Goal: Ask a question: Ask a question

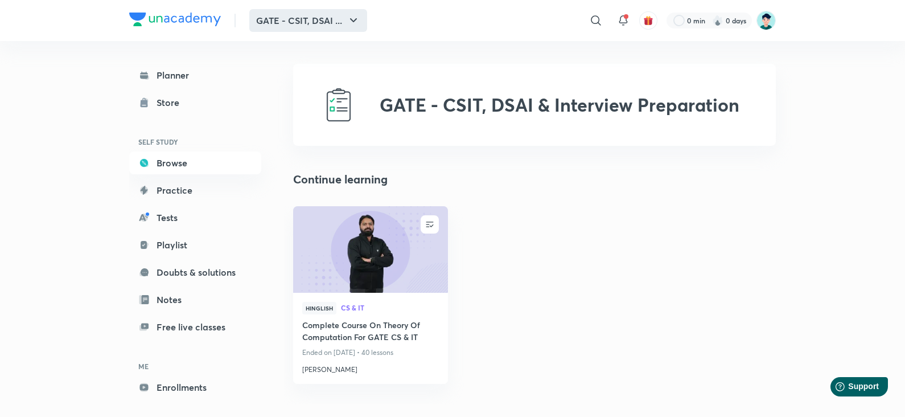
click at [350, 15] on icon "button" at bounding box center [354, 21] width 14 height 14
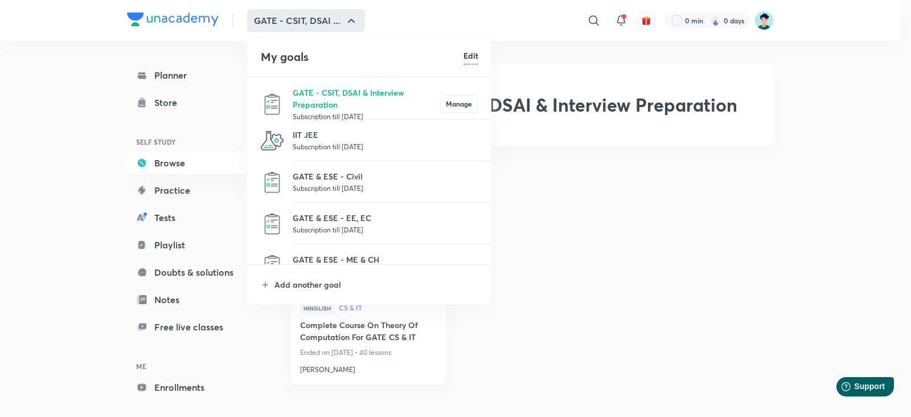
click at [324, 143] on p "Subscription till [DATE]" at bounding box center [386, 146] width 186 height 11
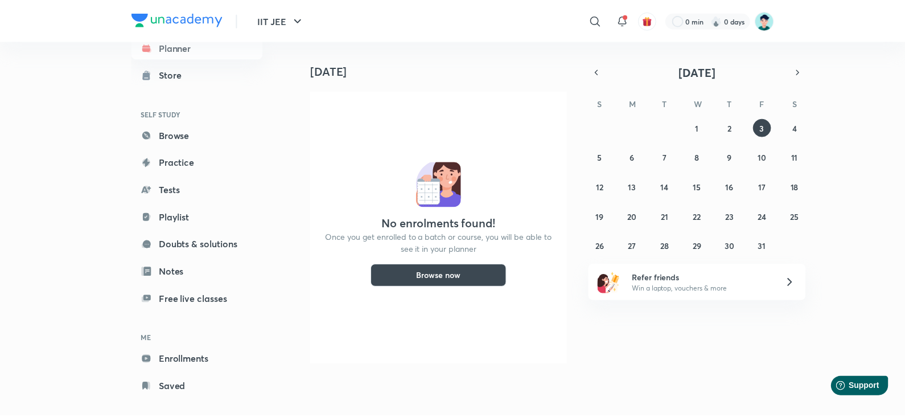
scroll to position [40, 0]
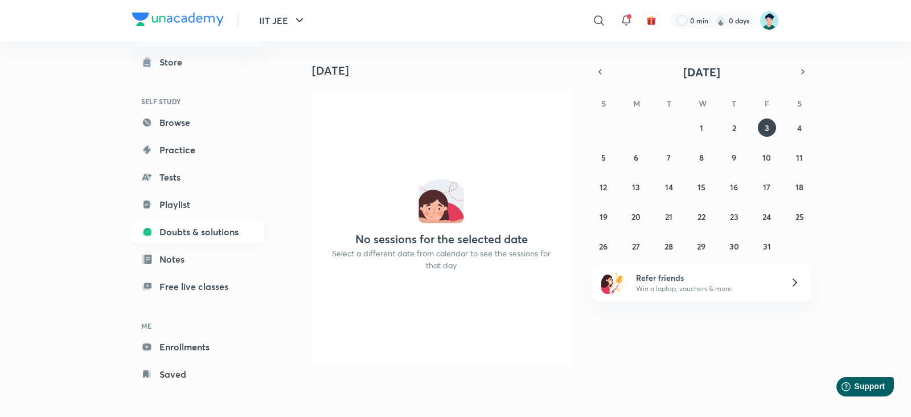
click at [208, 228] on link "Doubts & solutions" at bounding box center [198, 231] width 132 height 23
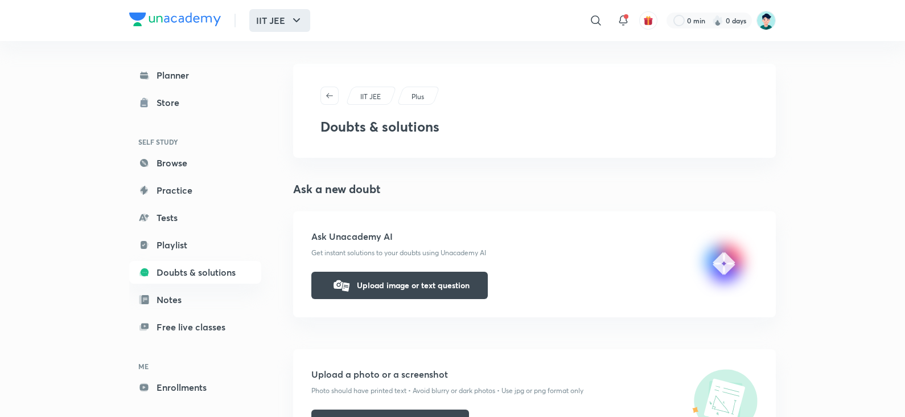
click at [274, 27] on button "IIT JEE" at bounding box center [279, 20] width 61 height 23
